Goal: Find specific page/section: Find specific page/section

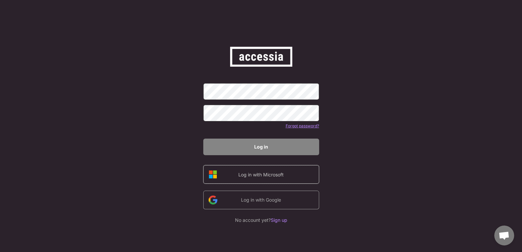
click at [280, 174] on div "Log in with Microsoft" at bounding box center [261, 174] width 56 height 7
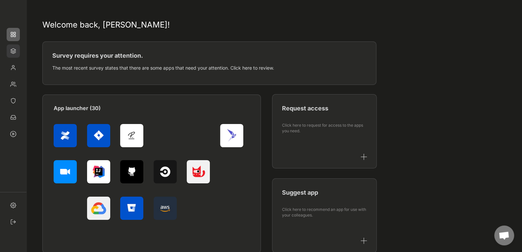
click at [12, 53] on img at bounding box center [13, 50] width 13 height 13
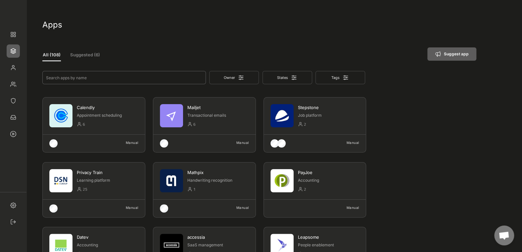
click at [51, 77] on input "input" at bounding box center [124, 77] width 164 height 13
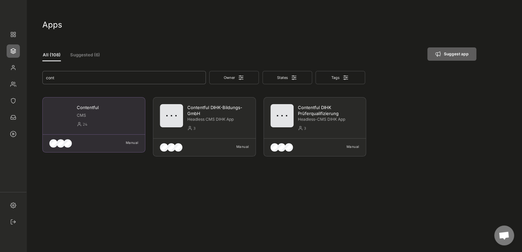
type input "cont"
click at [97, 111] on div "Contentful" at bounding box center [108, 108] width 62 height 8
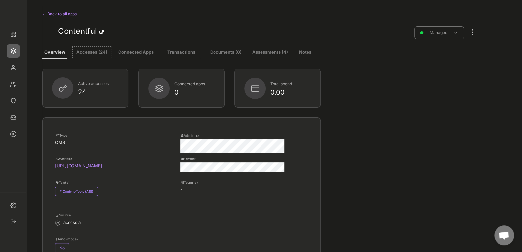
click at [102, 49] on button "Accesses (24)" at bounding box center [92, 53] width 38 height 12
